Goal: Task Accomplishment & Management: Complete application form

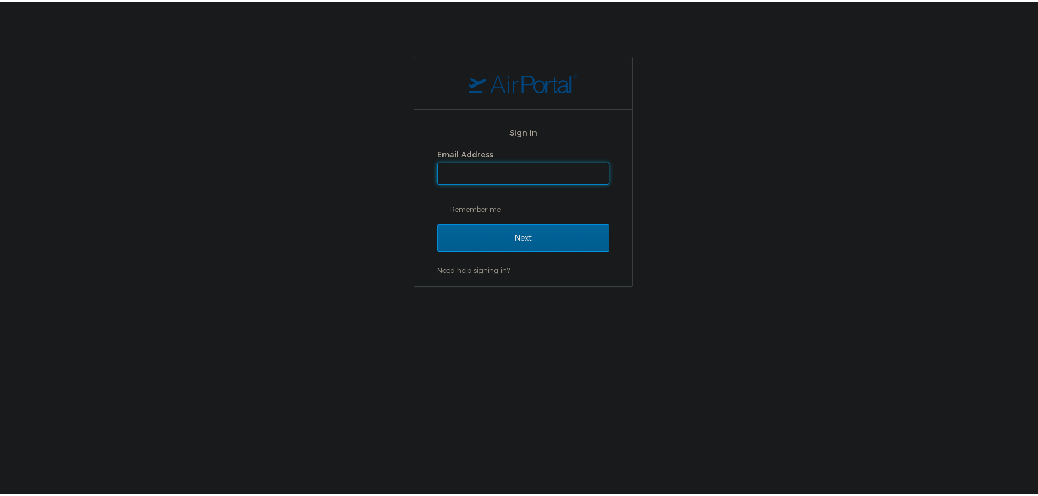
click at [454, 168] on input "Email Address" at bounding box center [523, 171] width 171 height 21
type input "shiva.tanwer@goosehead.com"
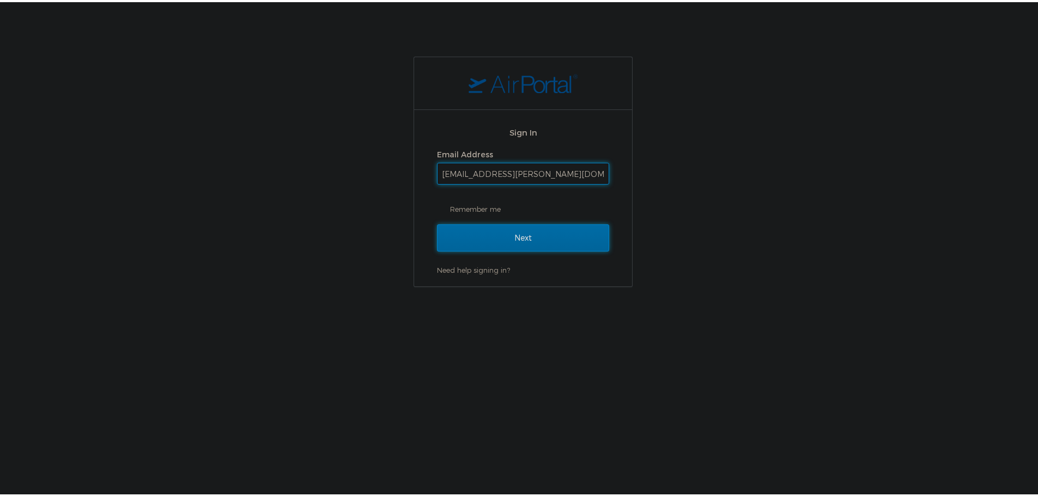
click at [503, 229] on input "Next" at bounding box center [523, 235] width 172 height 27
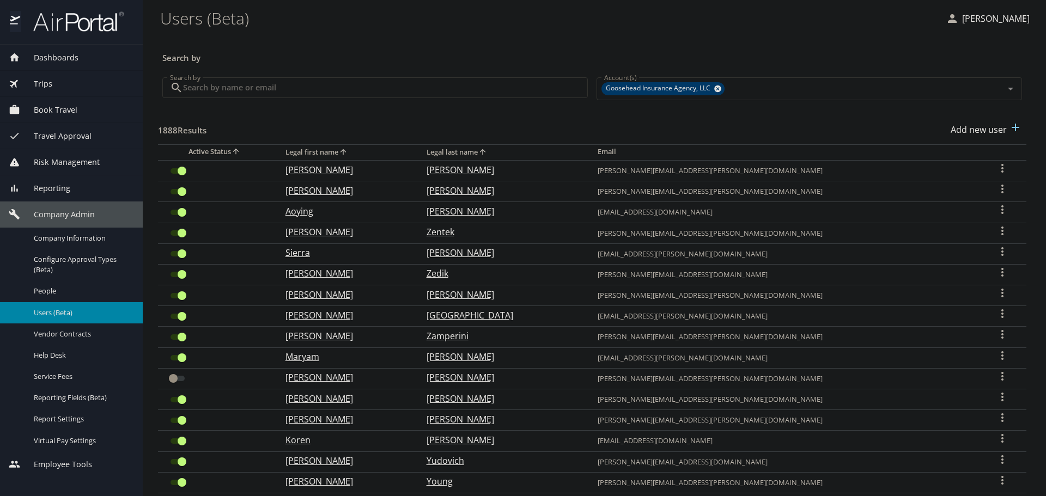
click at [326, 91] on input "Search by" at bounding box center [385, 87] width 405 height 21
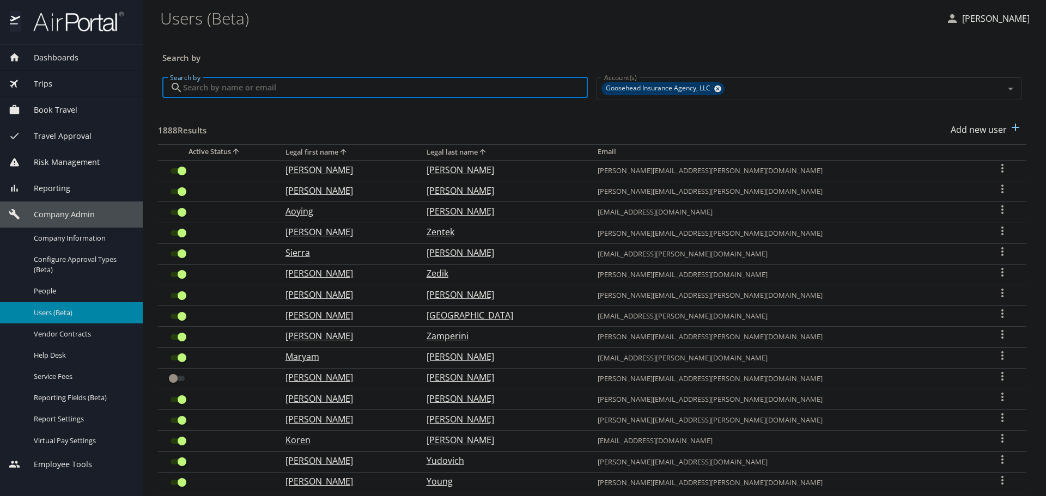
drag, startPoint x: 765, startPoint y: 21, endPoint x: 802, endPoint y: 33, distance: 38.8
click at [768, 23] on \(Beta\) "Users (Beta)" at bounding box center [548, 18] width 777 height 34
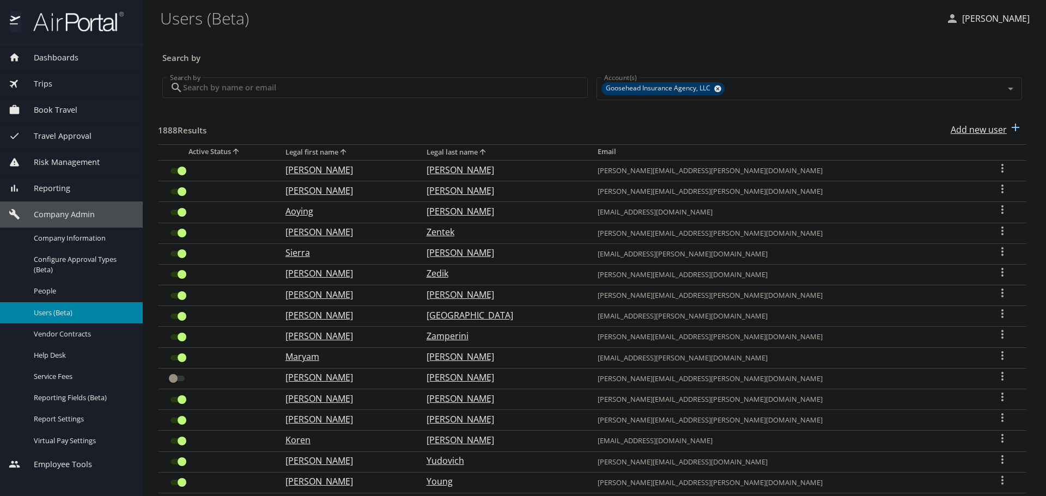
click at [961, 130] on p "Add new user" at bounding box center [979, 129] width 56 height 13
select select "US"
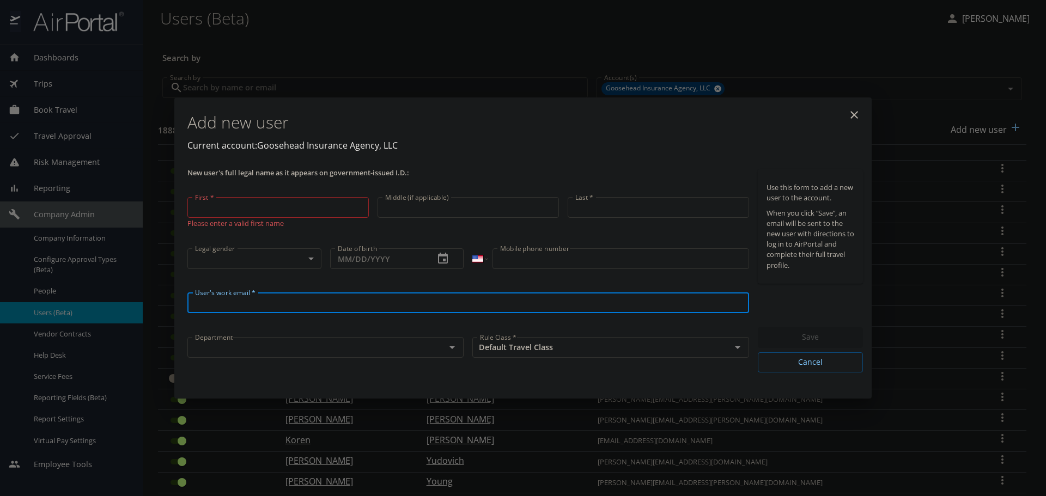
click at [228, 298] on input "User's work email *" at bounding box center [468, 303] width 562 height 21
paste input "[EMAIL_ADDRESS][DOMAIN_NAME]"
type input "[EMAIL_ADDRESS][DOMAIN_NAME]"
click at [228, 255] on body "Dashboards AirPortal 360™ Manager My Travel Dashboard Trips Airtinerary® Lookup…" at bounding box center [523, 248] width 1046 height 496
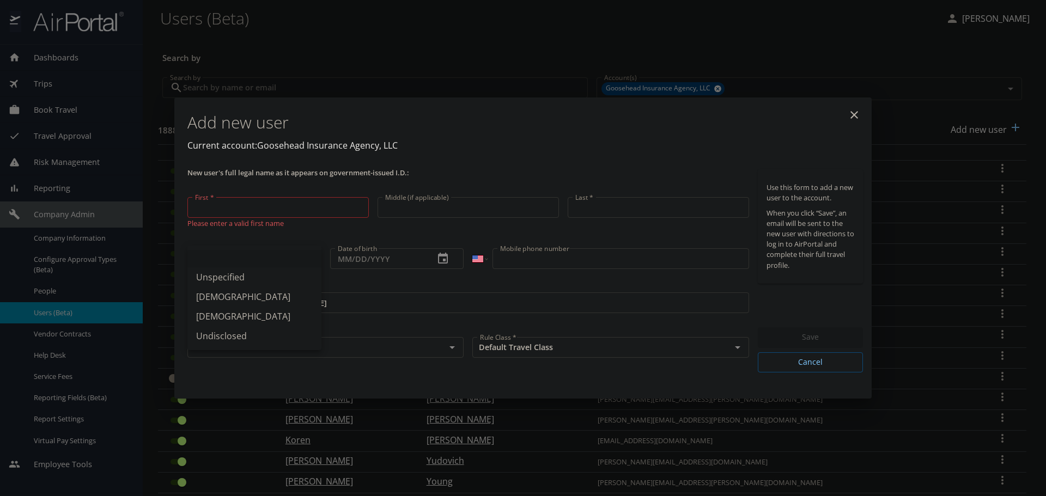
click at [231, 274] on li "Unspecified" at bounding box center [254, 278] width 134 height 20
type input "Unspecified"
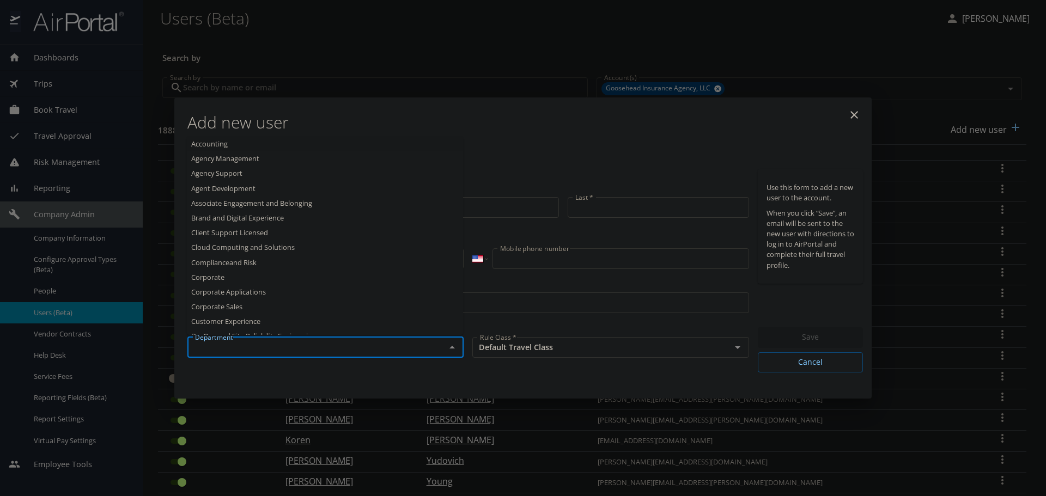
click at [254, 347] on input "text" at bounding box center [310, 348] width 238 height 14
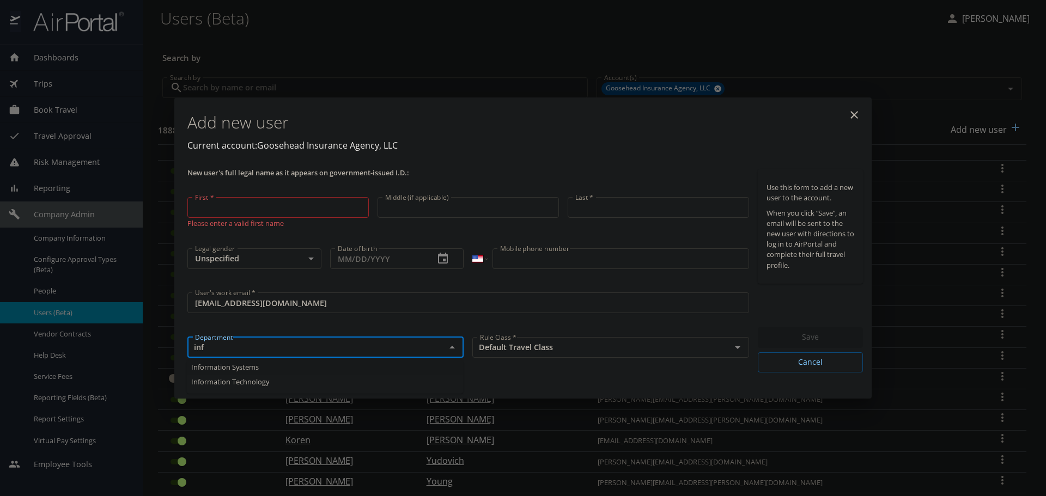
click at [235, 368] on li "Information Systems" at bounding box center [325, 367] width 276 height 15
type input "Information Systems"
click at [245, 205] on input "First *" at bounding box center [277, 207] width 181 height 21
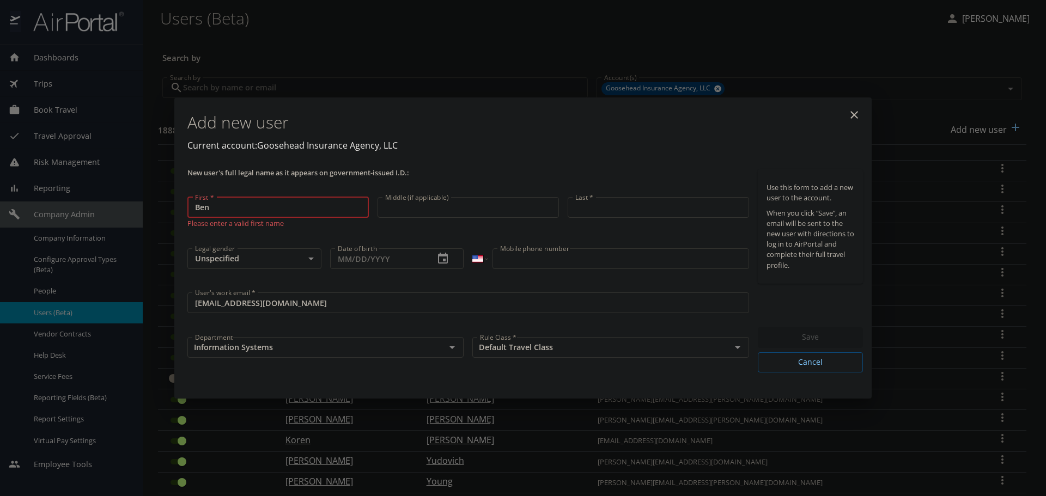
type input "Ben"
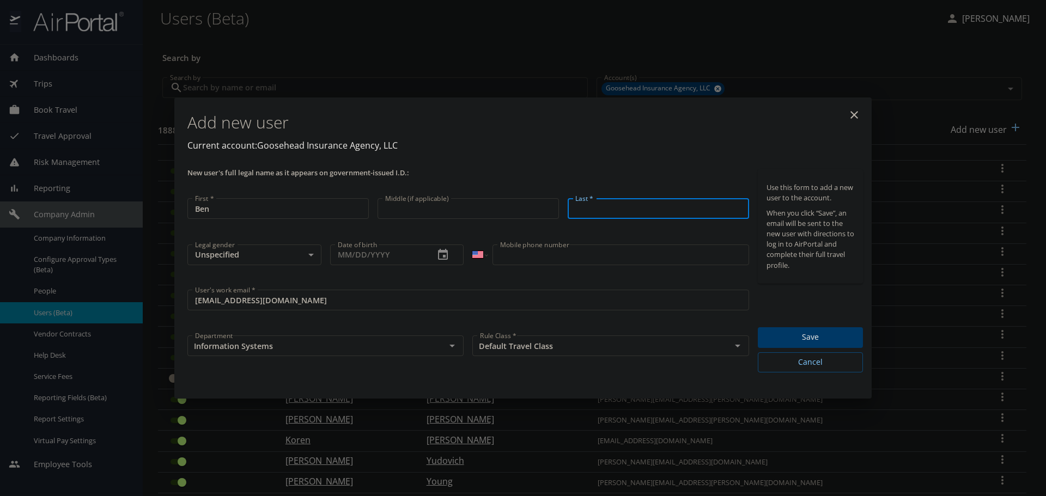
click at [688, 210] on input "Last *" at bounding box center [658, 208] width 181 height 21
paste input "Chaichinda"
type input "Chaichinda"
click at [496, 147] on p "Current account: Goosehead Insurance Agency, LLC" at bounding box center [525, 145] width 676 height 13
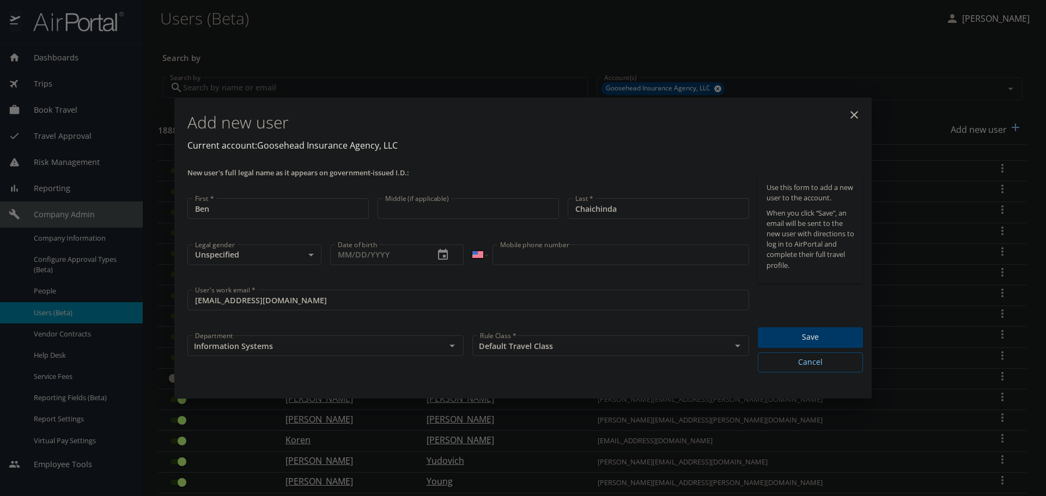
click at [823, 338] on span "Save" at bounding box center [811, 338] width 88 height 14
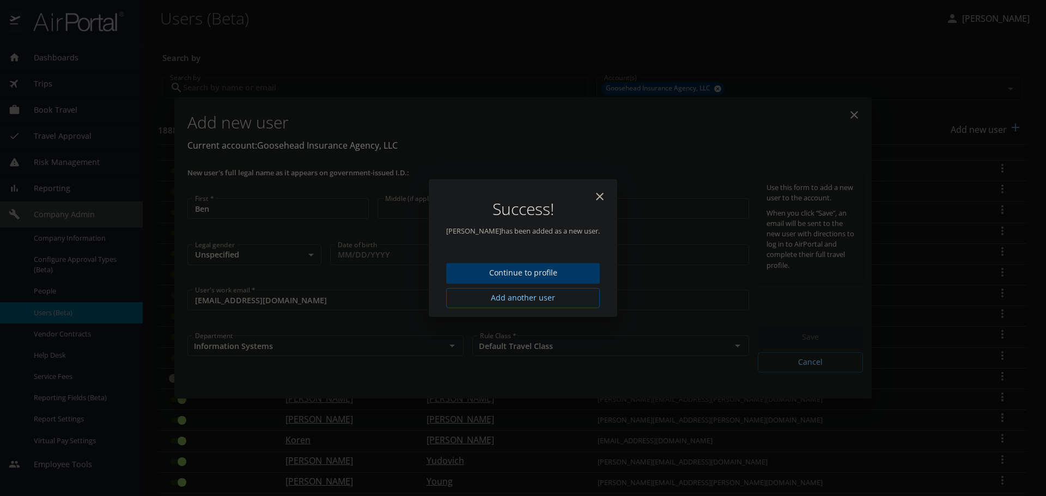
click at [604, 195] on icon "close" at bounding box center [599, 196] width 13 height 13
type input "[DATE]"
